Goal: Information Seeking & Learning: Learn about a topic

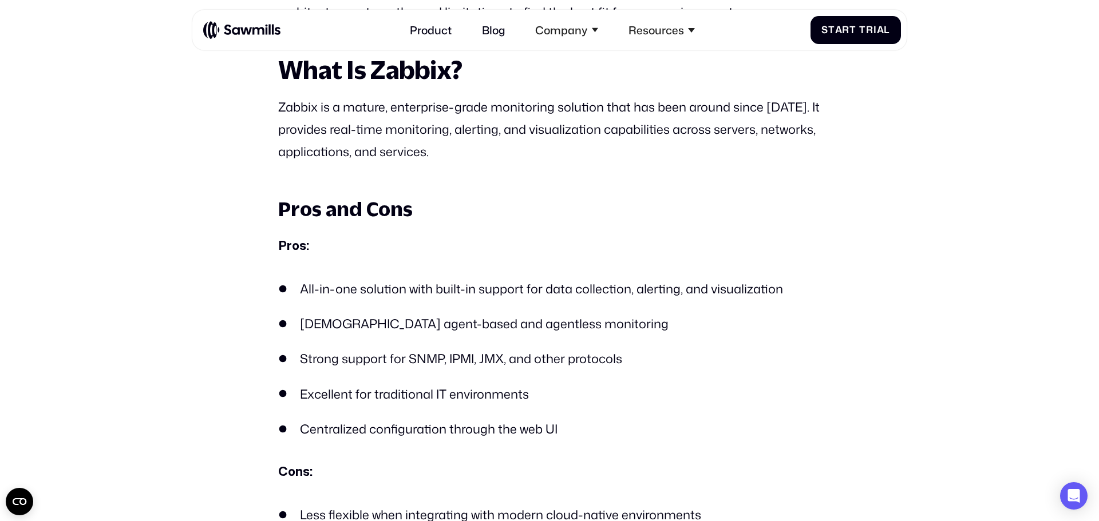
scroll to position [890, 0]
click at [791, 109] on p "Zabbix is a mature, enterprise-grade monitoring solution that has been around s…" at bounding box center [549, 130] width 542 height 67
drag, startPoint x: 429, startPoint y: 134, endPoint x: 490, endPoint y: 142, distance: 61.7
click at [490, 142] on p "Zabbix is a mature, enterprise-grade monitoring solution that has been around s…" at bounding box center [549, 130] width 542 height 67
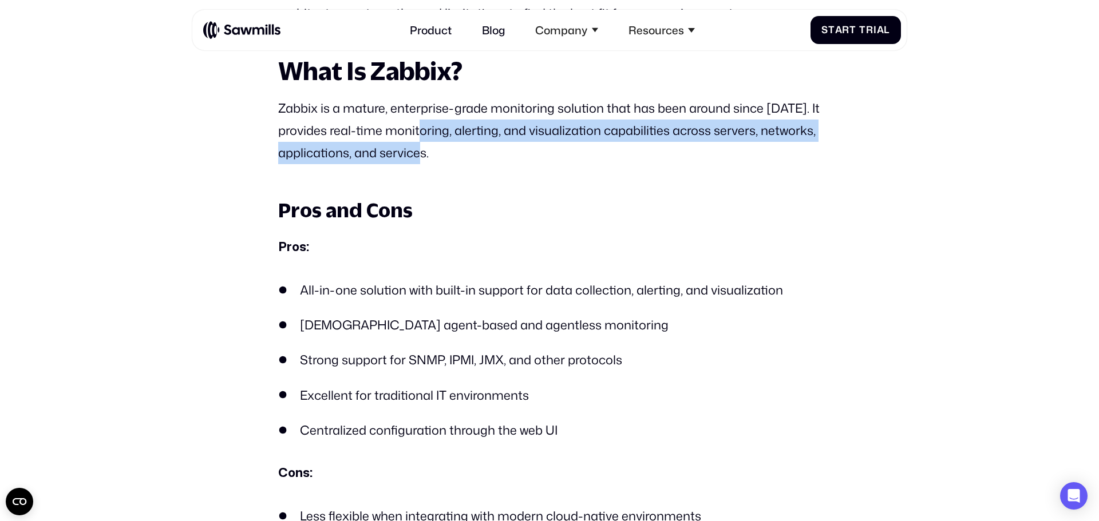
click at [515, 164] on p "Zabbix is a mature, enterprise-grade monitoring solution that has been around s…" at bounding box center [549, 130] width 542 height 67
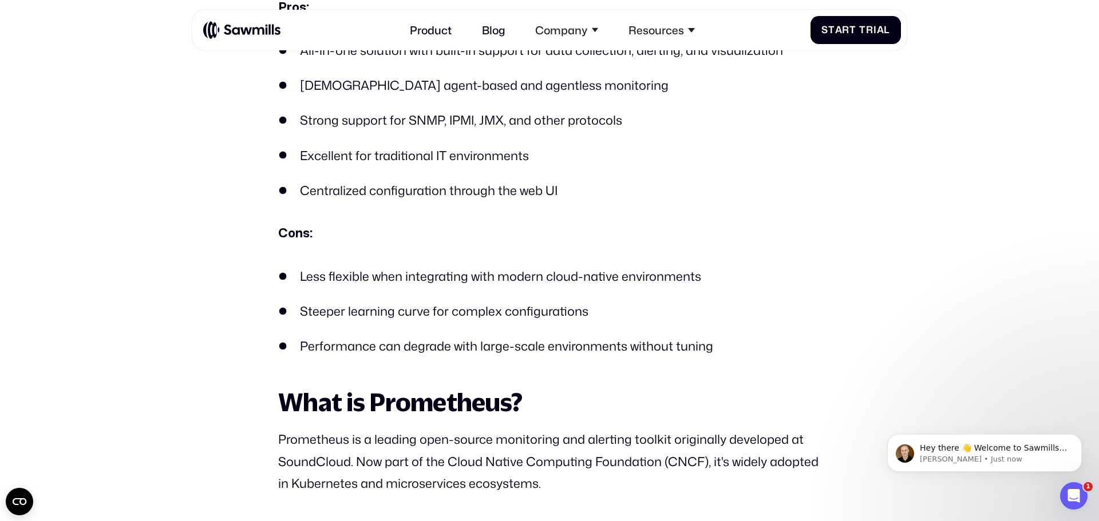
scroll to position [1132, 0]
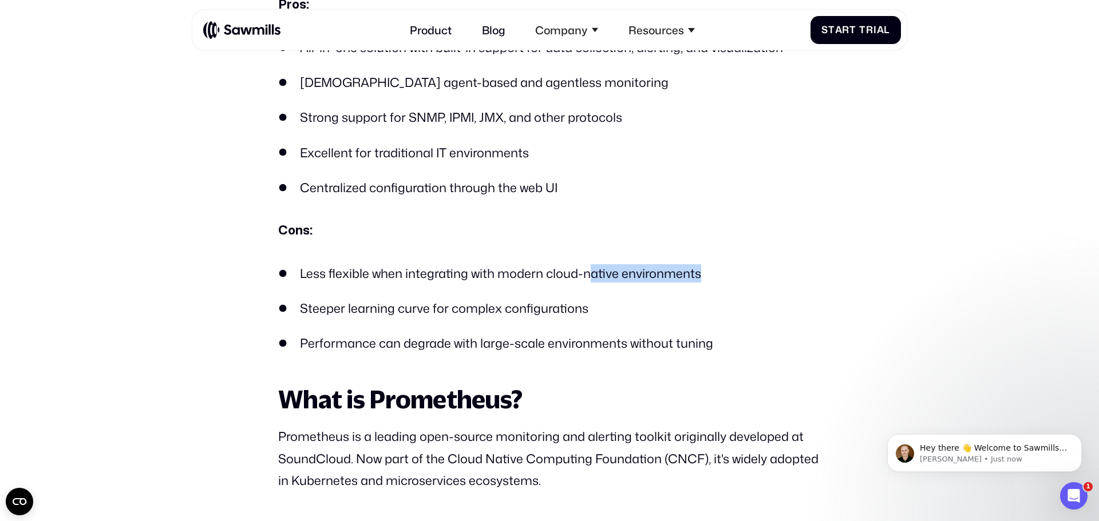
drag, startPoint x: 590, startPoint y: 271, endPoint x: 745, endPoint y: 260, distance: 155.4
drag, startPoint x: 591, startPoint y: 313, endPoint x: 548, endPoint y: 315, distance: 42.9
click at [586, 315] on li "Steeper learning curve for complex configurations" at bounding box center [549, 308] width 542 height 18
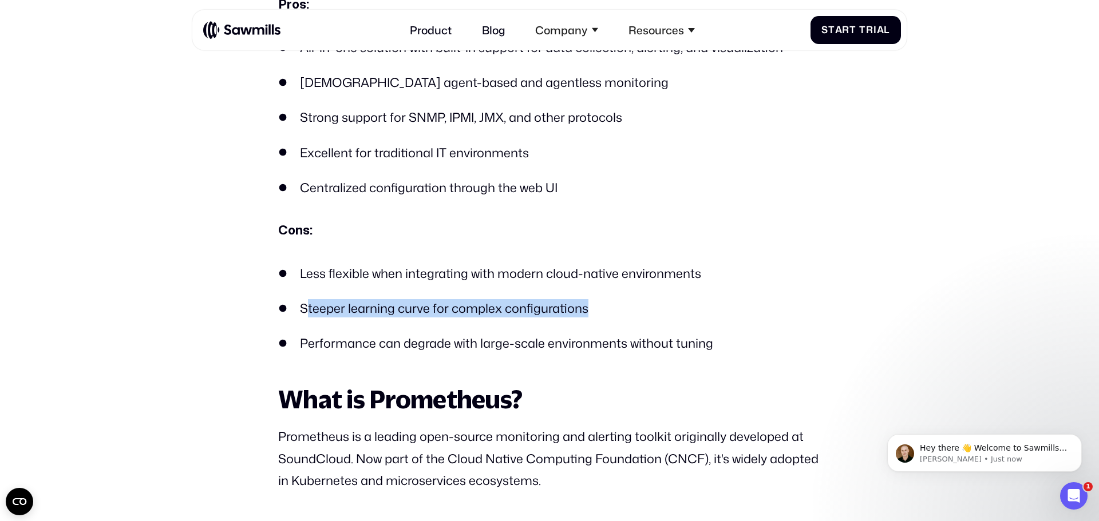
drag, startPoint x: 611, startPoint y: 312, endPoint x: 306, endPoint y: 297, distance: 304.8
click at [306, 297] on ul "Less flexible when integrating with modern cloud-native environments Steeper le…" at bounding box center [549, 308] width 542 height 89
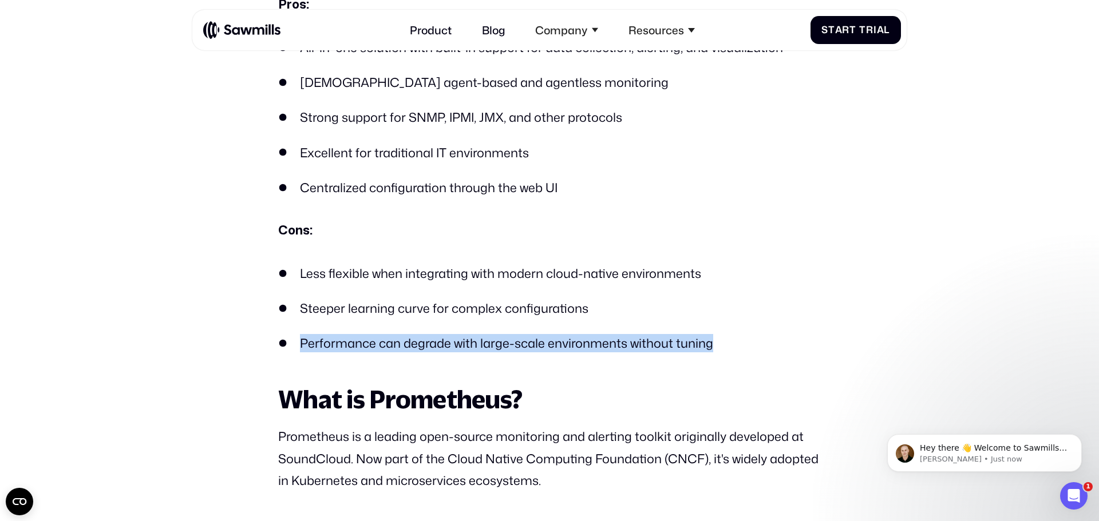
drag, startPoint x: 302, startPoint y: 343, endPoint x: 624, endPoint y: 324, distance: 322.7
click at [704, 331] on ul "Less flexible when integrating with modern cloud-native environments Steeper le…" at bounding box center [549, 308] width 542 height 89
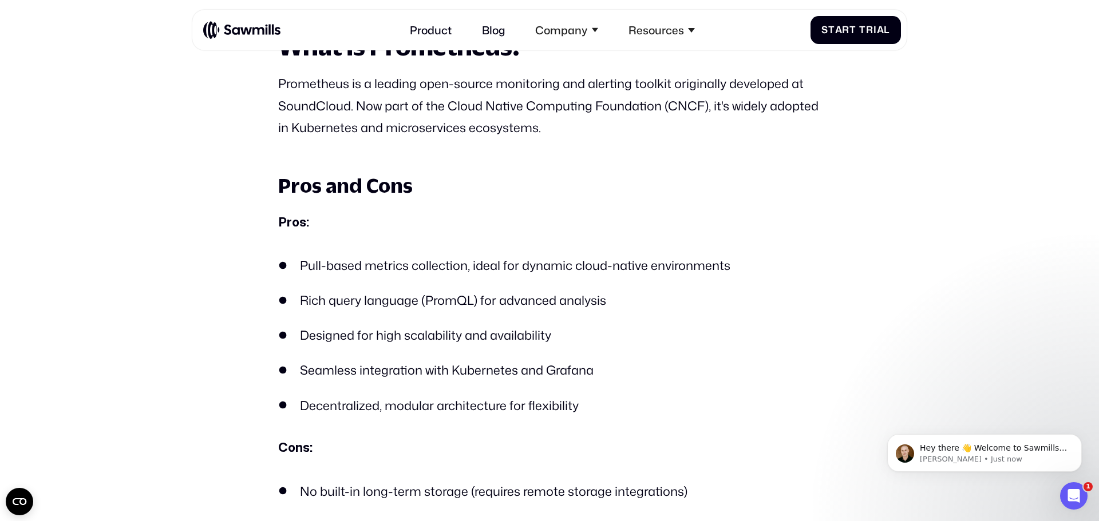
scroll to position [1488, 0]
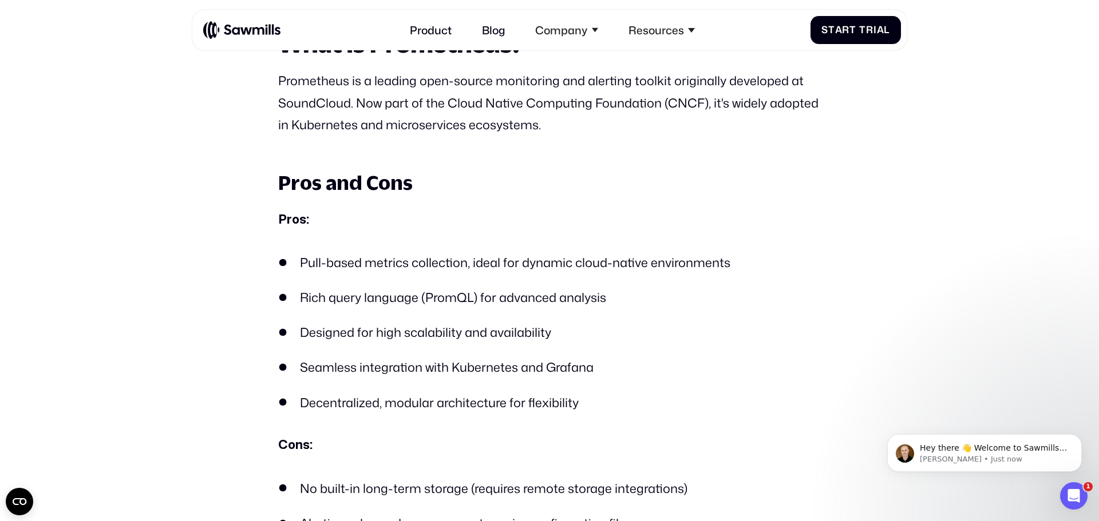
click at [288, 83] on p "Prometheus is a leading open-source monitoring and alerting toolkit originally …" at bounding box center [549, 103] width 542 height 67
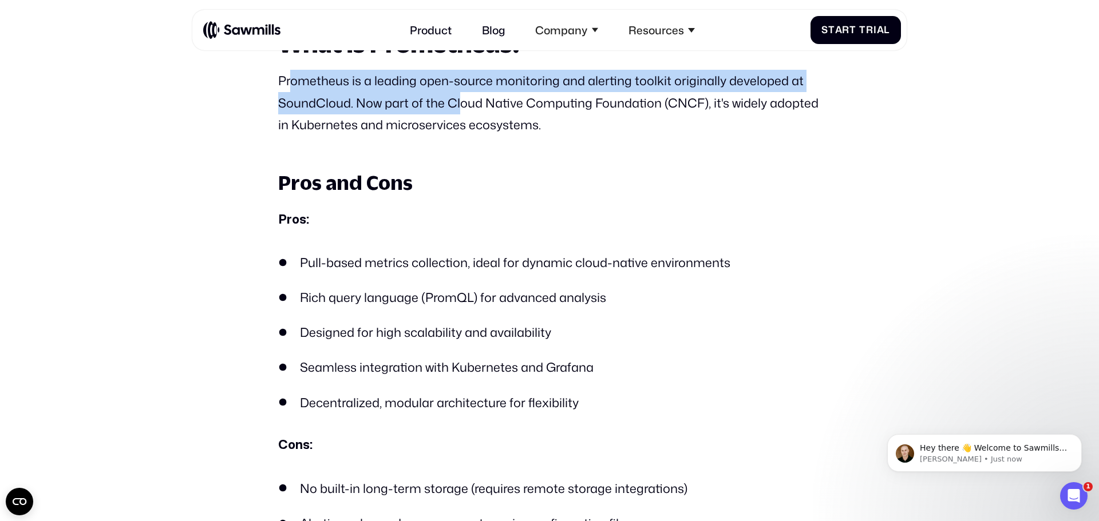
drag, startPoint x: 288, startPoint y: 83, endPoint x: 525, endPoint y: 126, distance: 240.3
click at [477, 112] on p "Prometheus is a leading open-source monitoring and alerting toolkit originally …" at bounding box center [549, 103] width 542 height 67
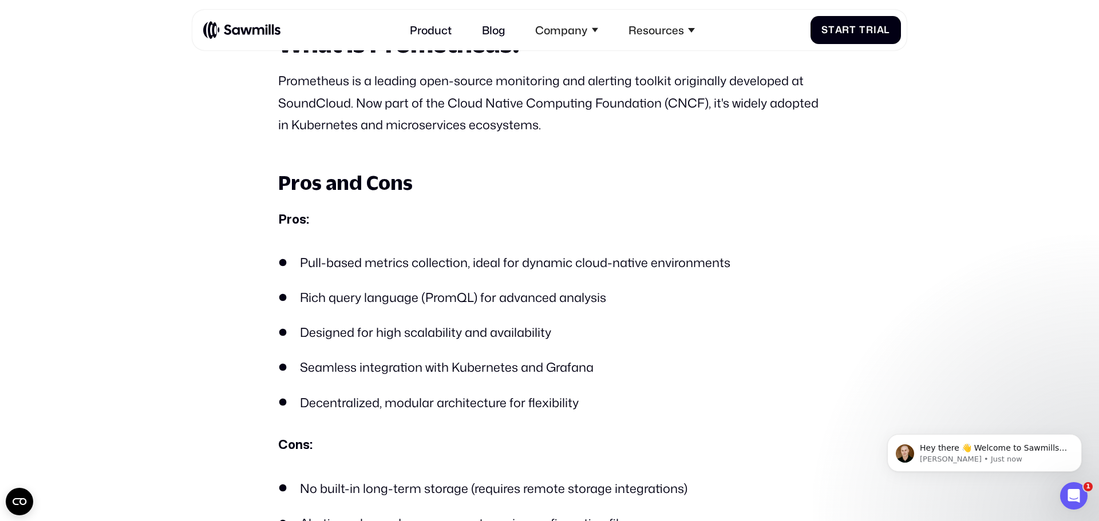
drag, startPoint x: 529, startPoint y: 131, endPoint x: 540, endPoint y: 137, distance: 12.6
click at [530, 132] on p "Prometheus is a leading open-source monitoring and alerting toolkit originally …" at bounding box center [549, 103] width 542 height 67
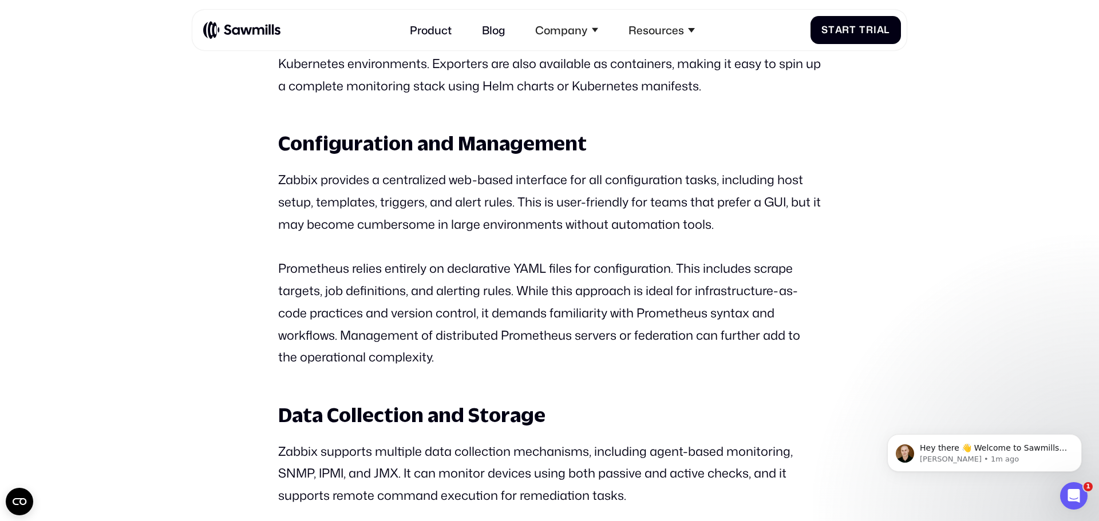
scroll to position [2767, 0]
